Goal: Download file/media

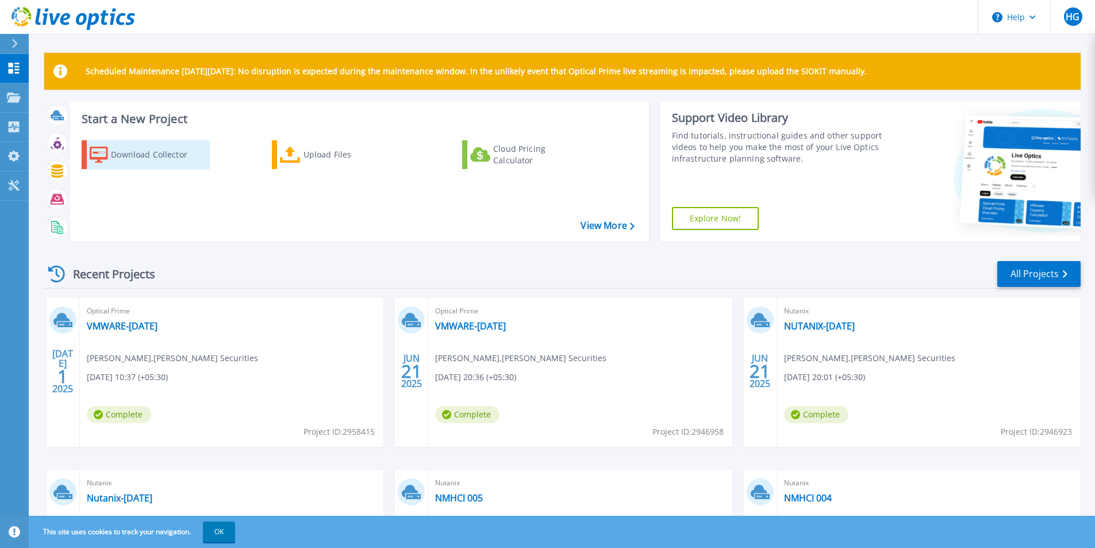
click at [125, 153] on div "Download Collector" at bounding box center [157, 154] width 92 height 23
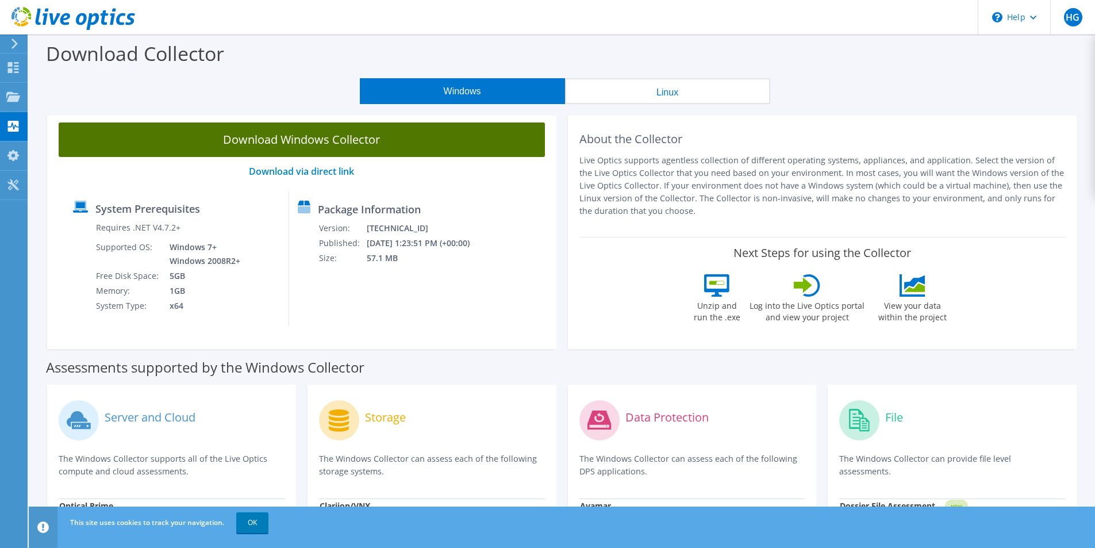
click at [432, 136] on link "Download Windows Collector" at bounding box center [302, 139] width 487 height 35
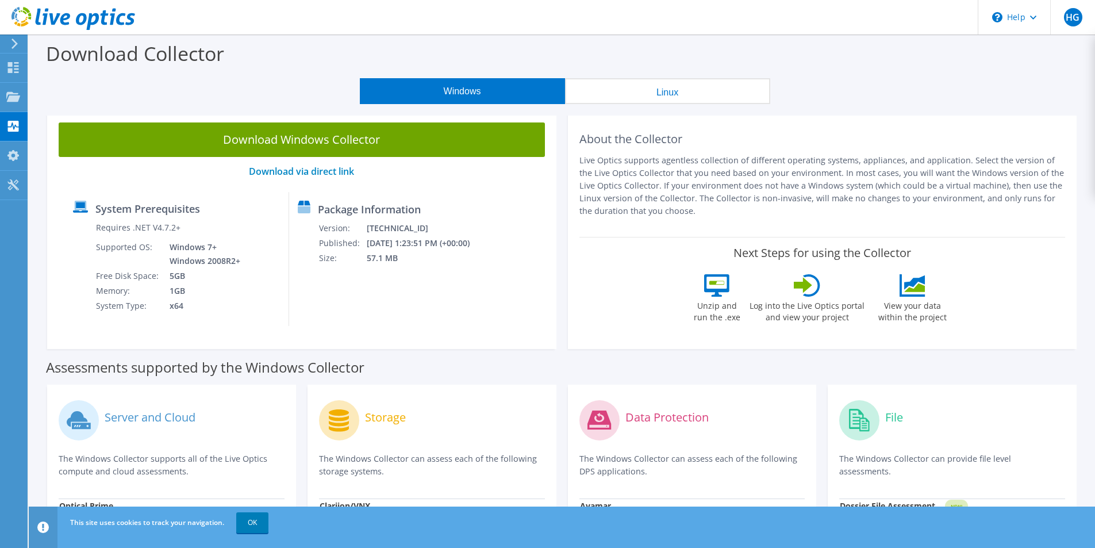
click at [68, 24] on use at bounding box center [74, 18] width 124 height 23
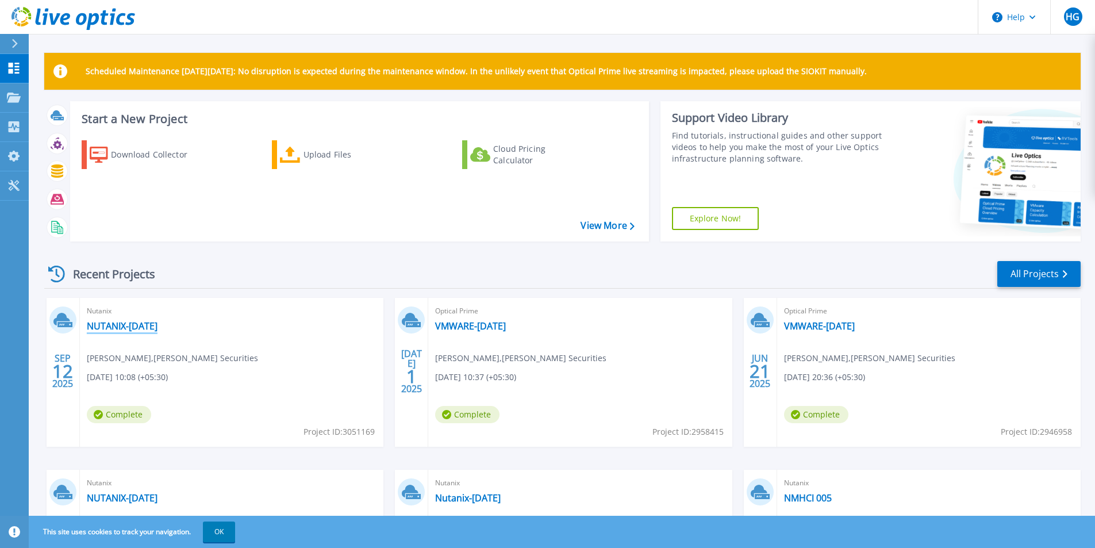
click at [99, 329] on link "NUTANIX-12SEP2025" at bounding box center [122, 326] width 71 height 12
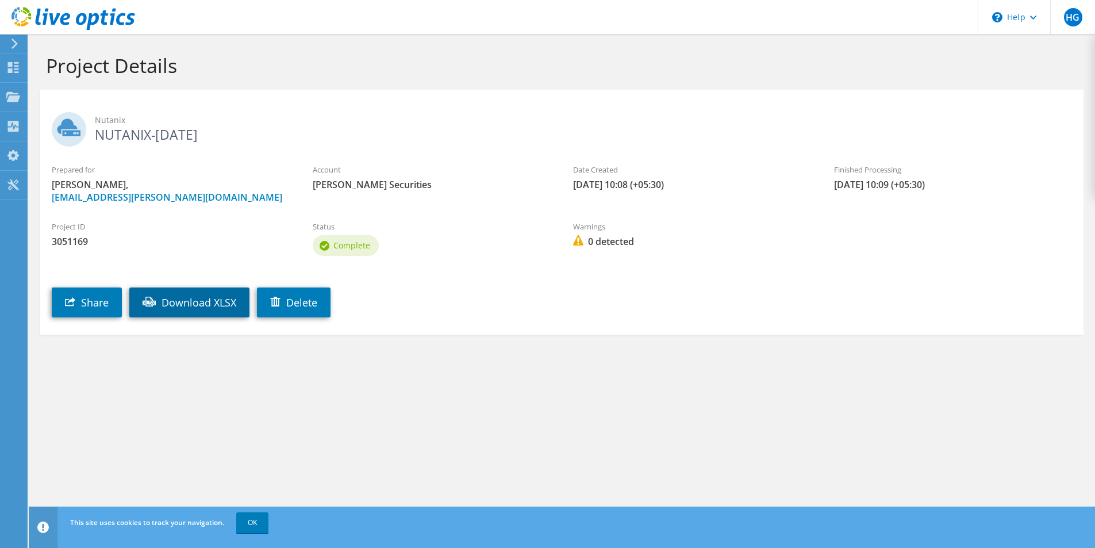
click at [161, 298] on link "Download XLSX" at bounding box center [189, 303] width 120 height 30
click at [61, 68] on div "Dashboard" at bounding box center [54, 67] width 54 height 29
